Goal: Task Accomplishment & Management: Complete application form

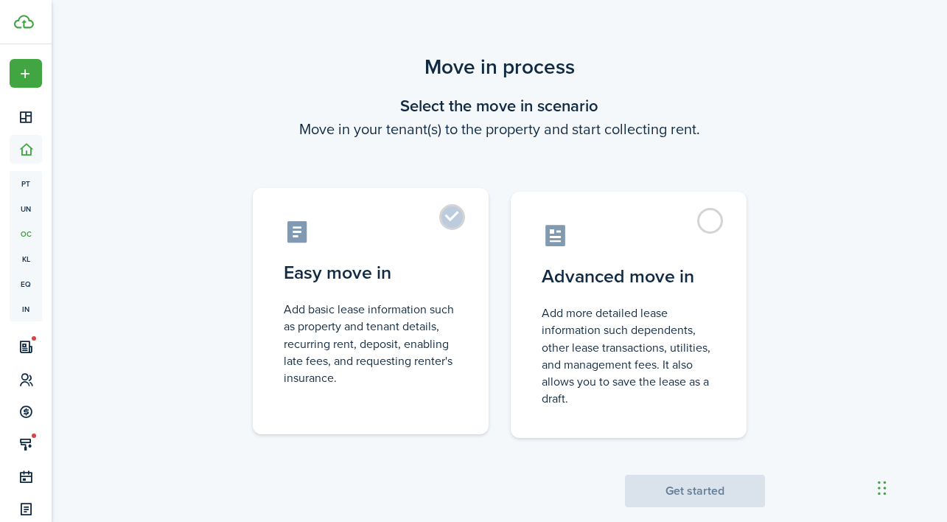
click at [455, 212] on label "Easy move in Add basic lease information such as property and tenant details, r…" at bounding box center [371, 311] width 236 height 246
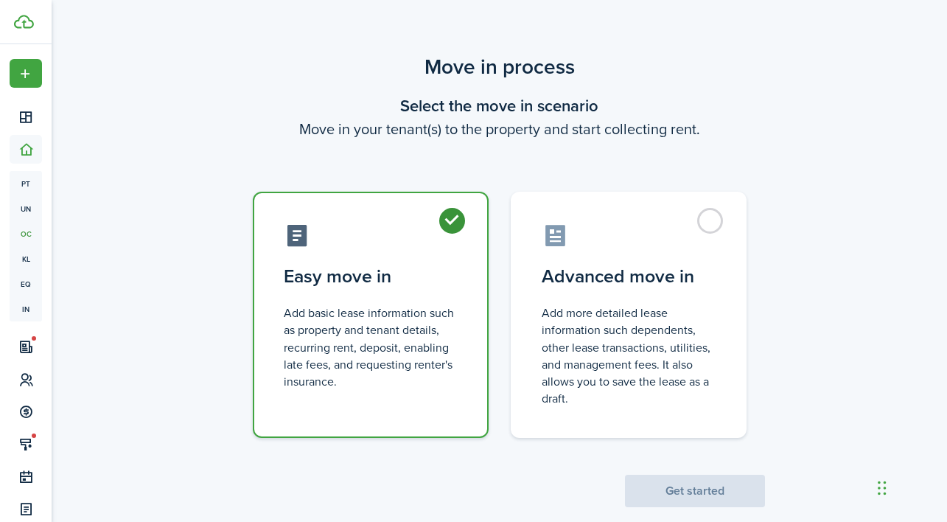
radio input "true"
click at [699, 487] on button "Get started" at bounding box center [695, 491] width 140 height 32
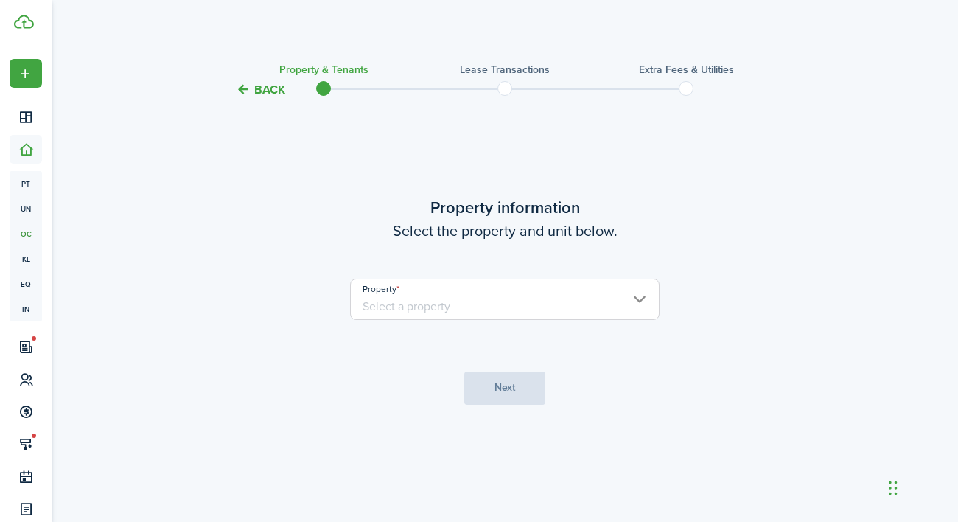
click at [457, 296] on input "Property" at bounding box center [505, 299] width 310 height 41
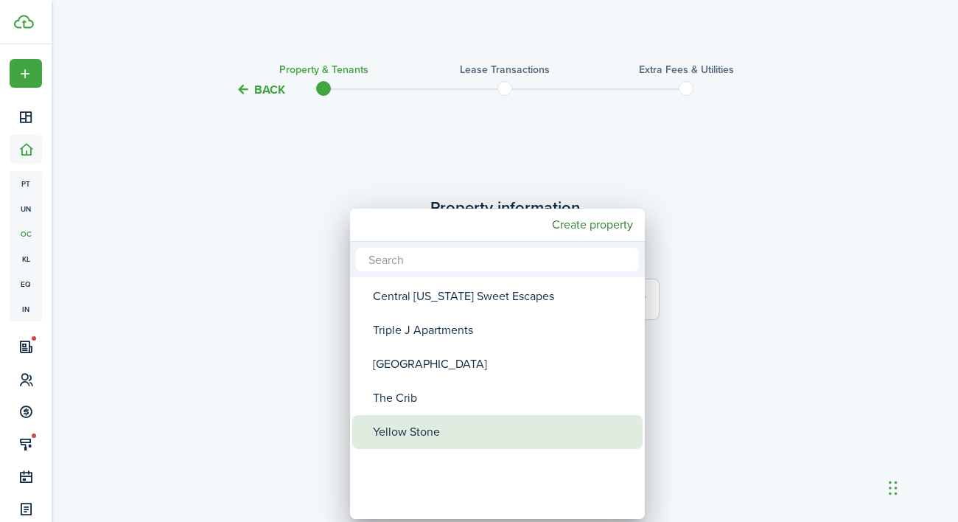
click at [423, 430] on div "Yellow Stone" at bounding box center [503, 432] width 261 height 34
type input "Yellow Stone"
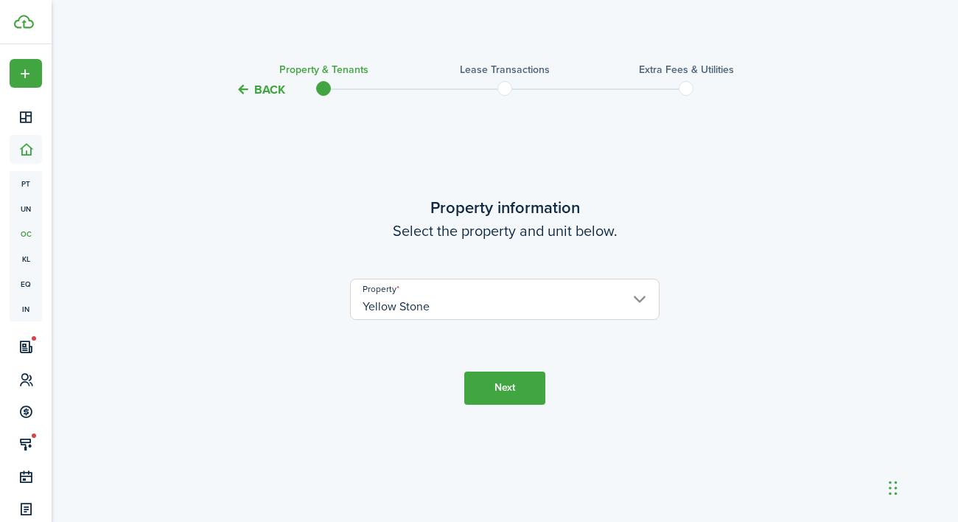
click at [478, 388] on button "Next" at bounding box center [504, 387] width 81 height 33
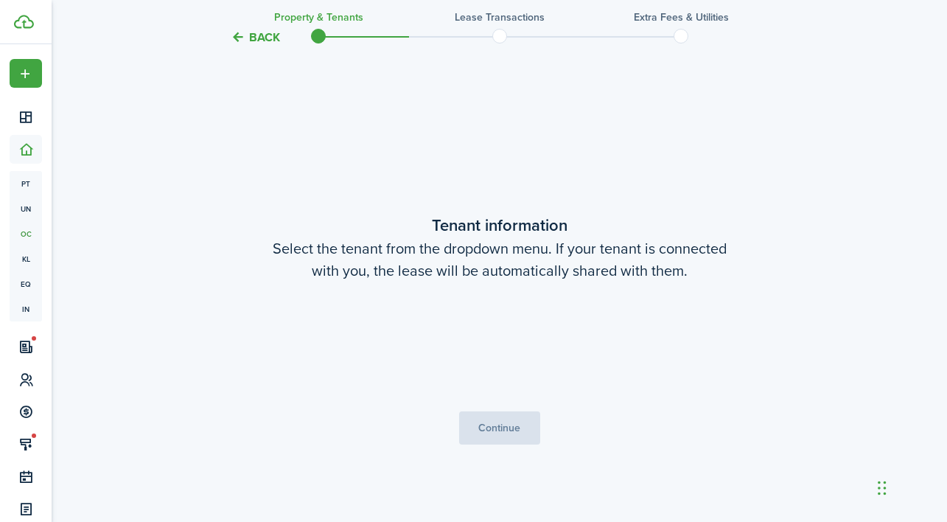
scroll to position [423, 0]
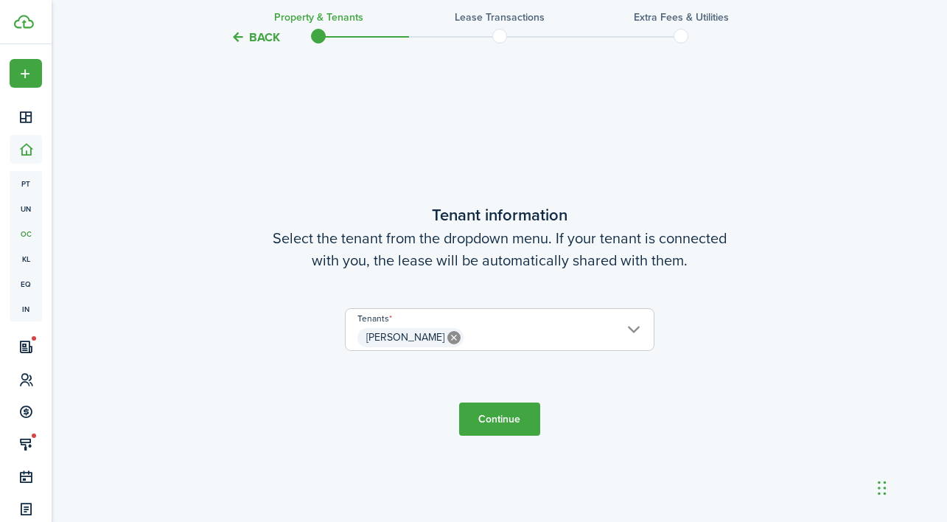
click at [491, 404] on button "Continue" at bounding box center [499, 418] width 81 height 33
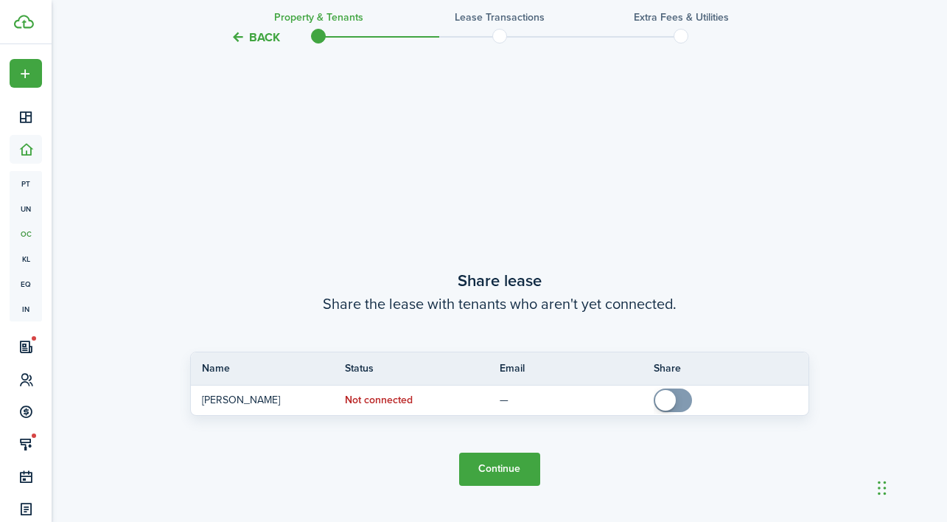
scroll to position [945, 0]
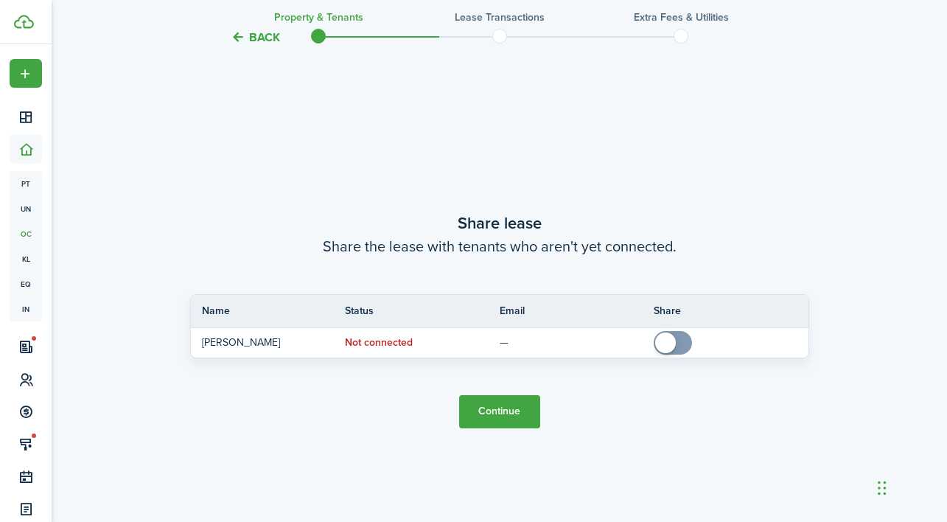
click at [497, 413] on button "Continue" at bounding box center [499, 411] width 81 height 33
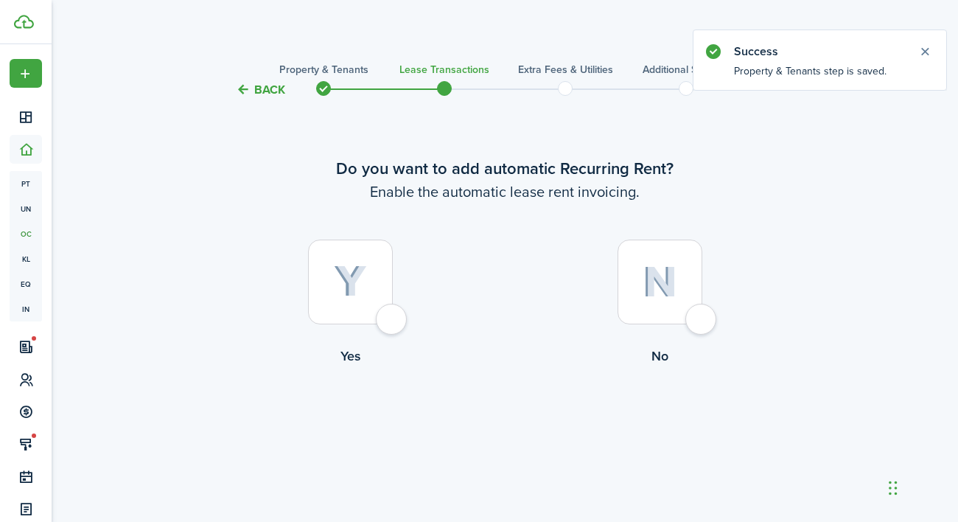
click at [408, 327] on label "Yes" at bounding box center [350, 306] width 310 height 133
radio input "true"
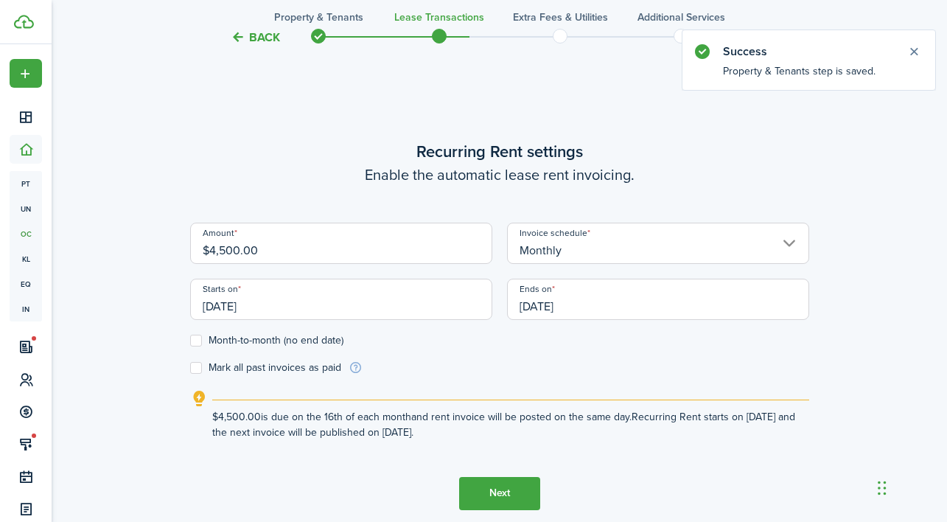
scroll to position [423, 0]
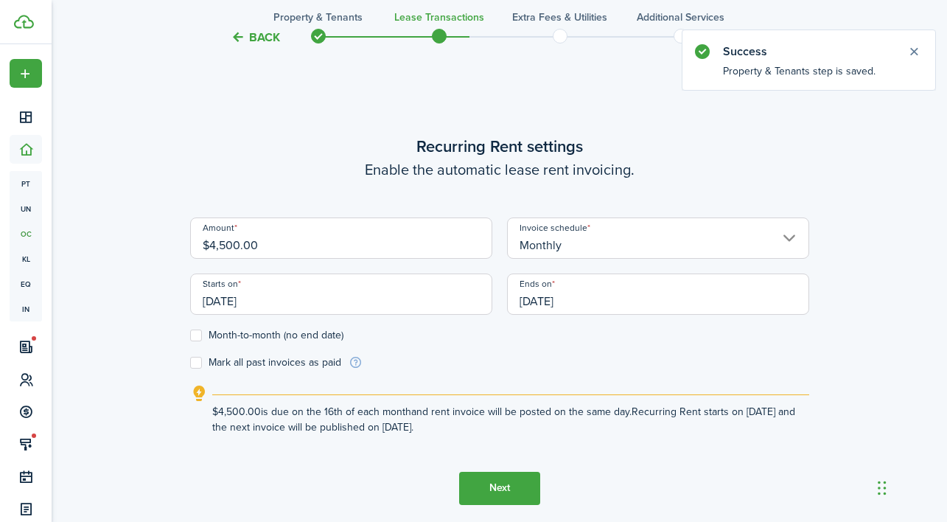
click at [279, 296] on input "[DATE]" at bounding box center [341, 293] width 302 height 41
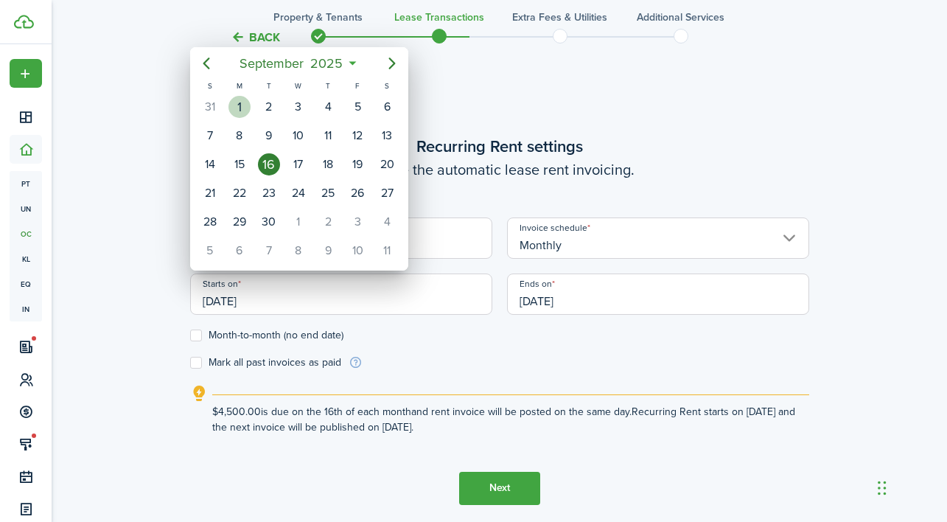
click at [245, 105] on div "1" at bounding box center [239, 107] width 22 height 22
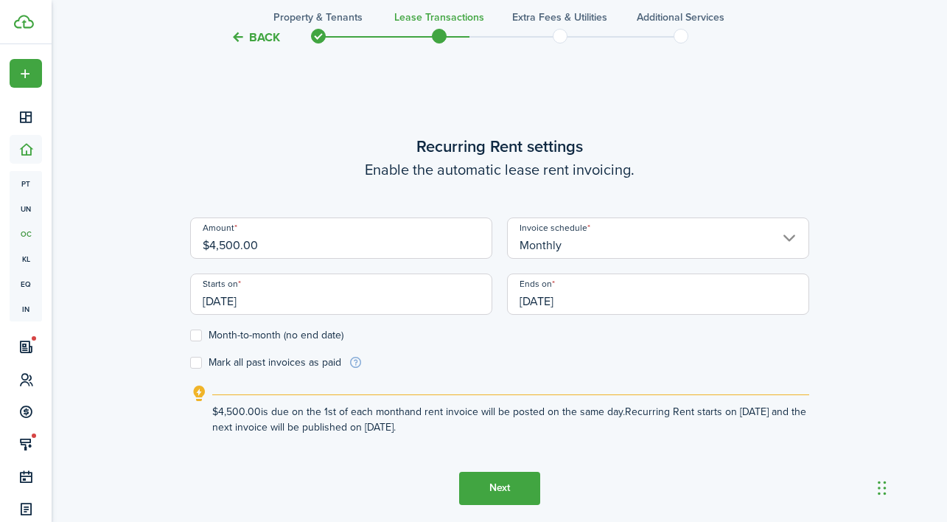
type input "[DATE]"
click at [268, 305] on input "[DATE]" at bounding box center [341, 293] width 302 height 41
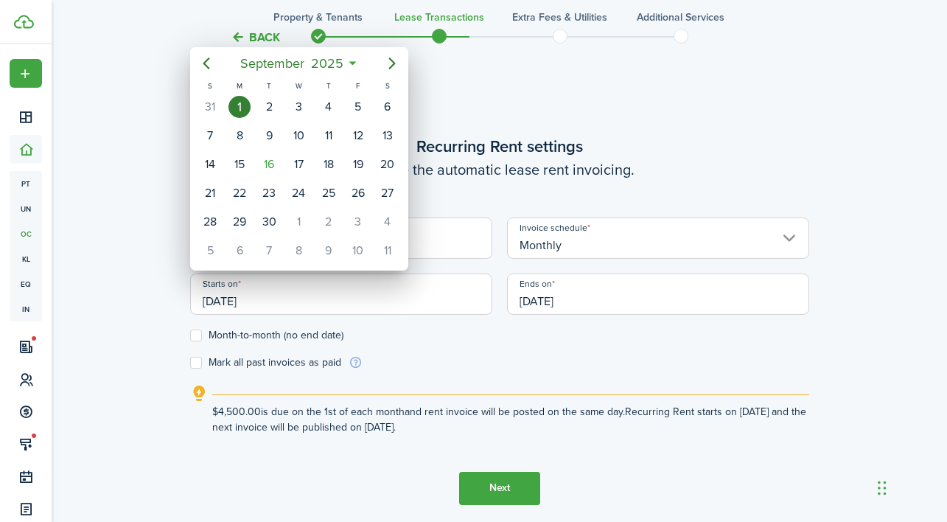
click at [269, 302] on div at bounding box center [473, 261] width 1183 height 758
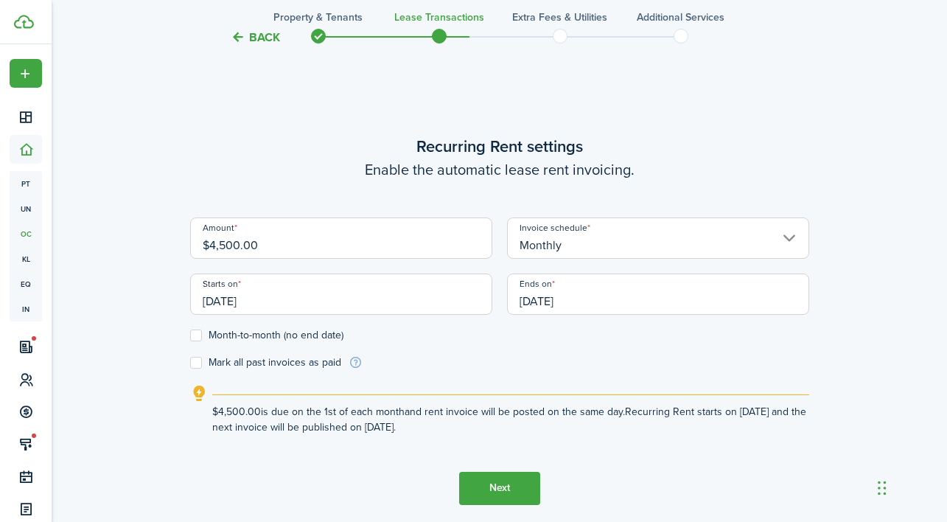
click at [265, 303] on input "[DATE]" at bounding box center [341, 293] width 302 height 41
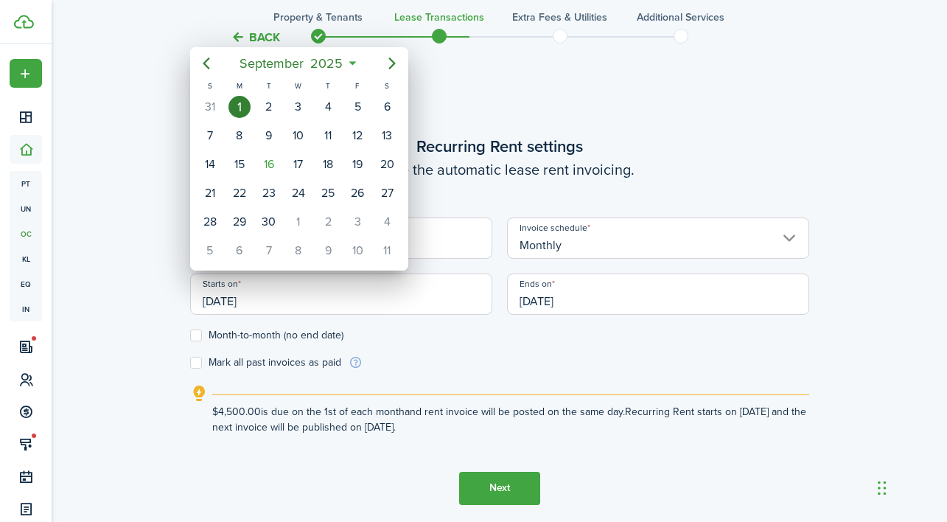
click at [239, 102] on div "1" at bounding box center [239, 107] width 22 height 22
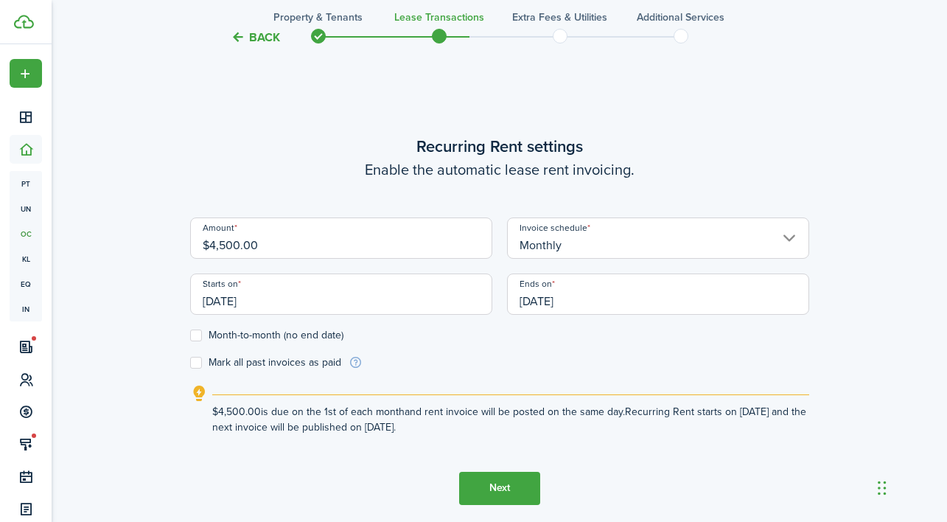
click at [537, 301] on input "[DATE]" at bounding box center [658, 293] width 302 height 41
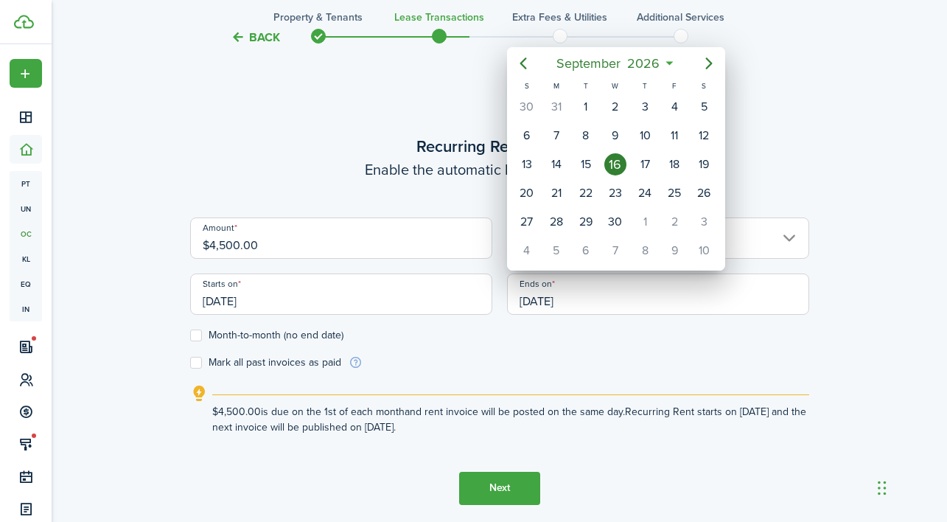
click at [269, 297] on div at bounding box center [473, 261] width 1183 height 758
